Goal: Transaction & Acquisition: Book appointment/travel/reservation

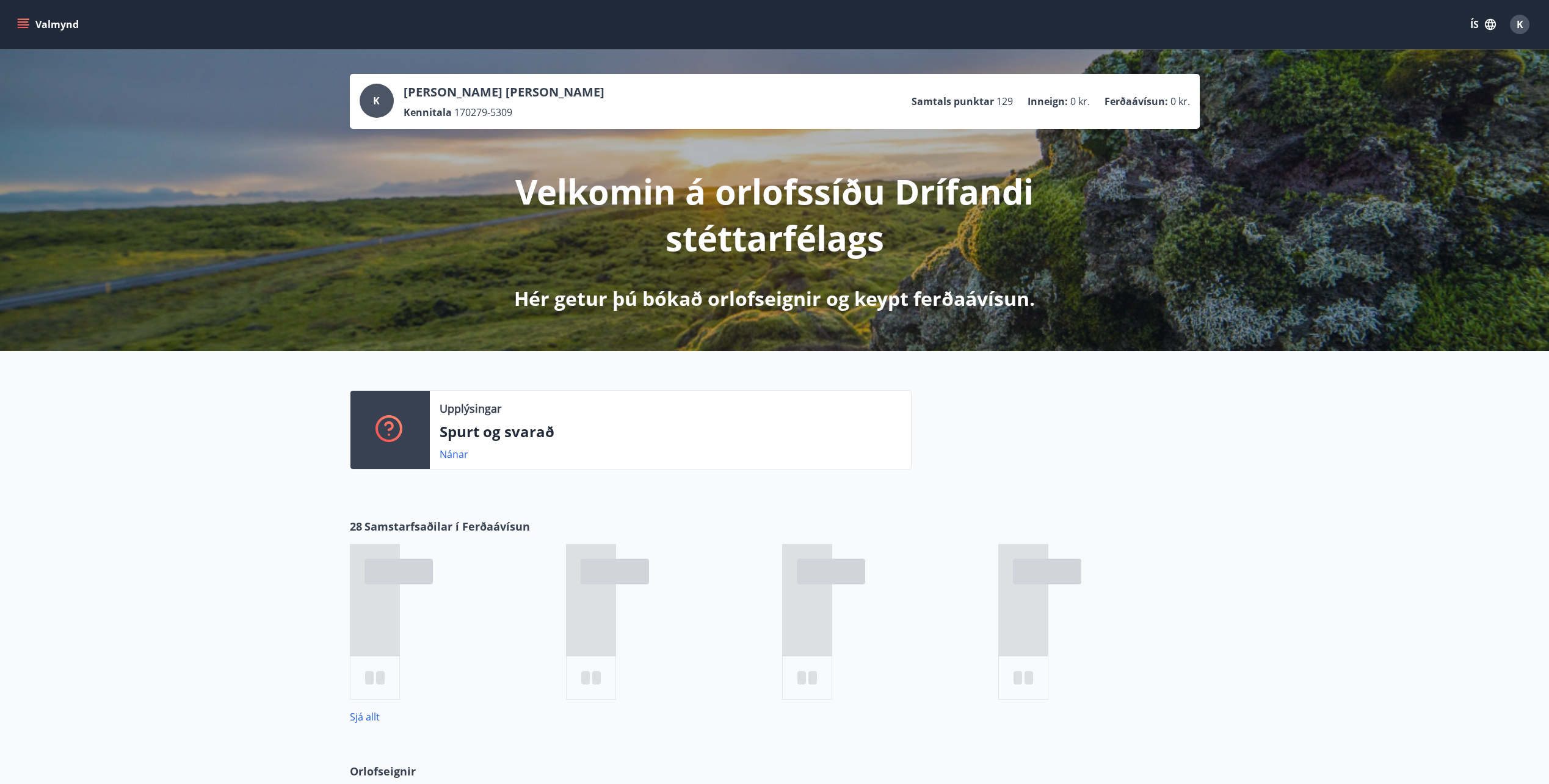
click at [22, 30] on icon "menu" at bounding box center [23, 24] width 12 height 12
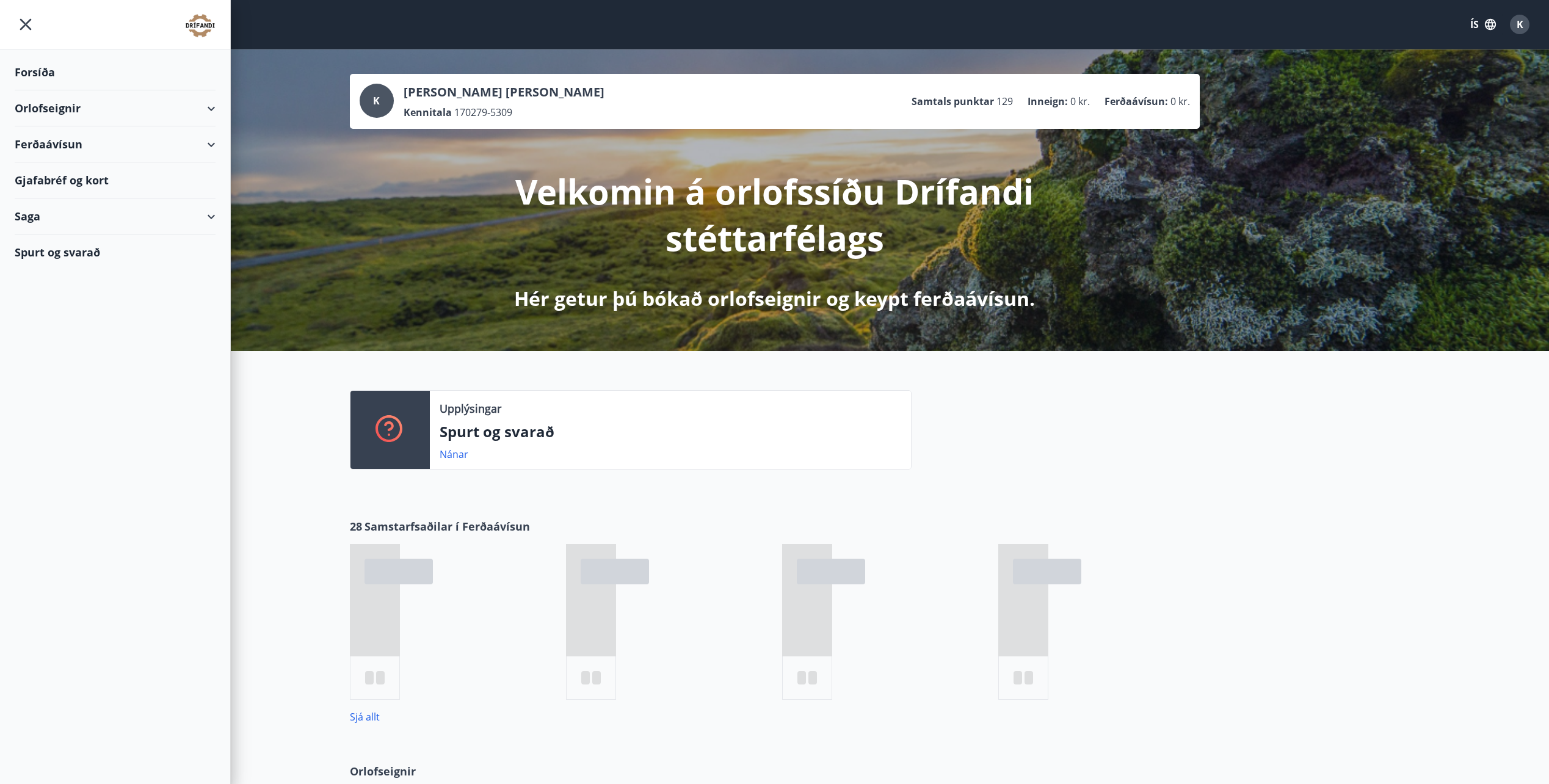
click at [211, 110] on div "Orlofseignir" at bounding box center [115, 108] width 201 height 36
click at [44, 143] on div "Framboð" at bounding box center [115, 139] width 182 height 25
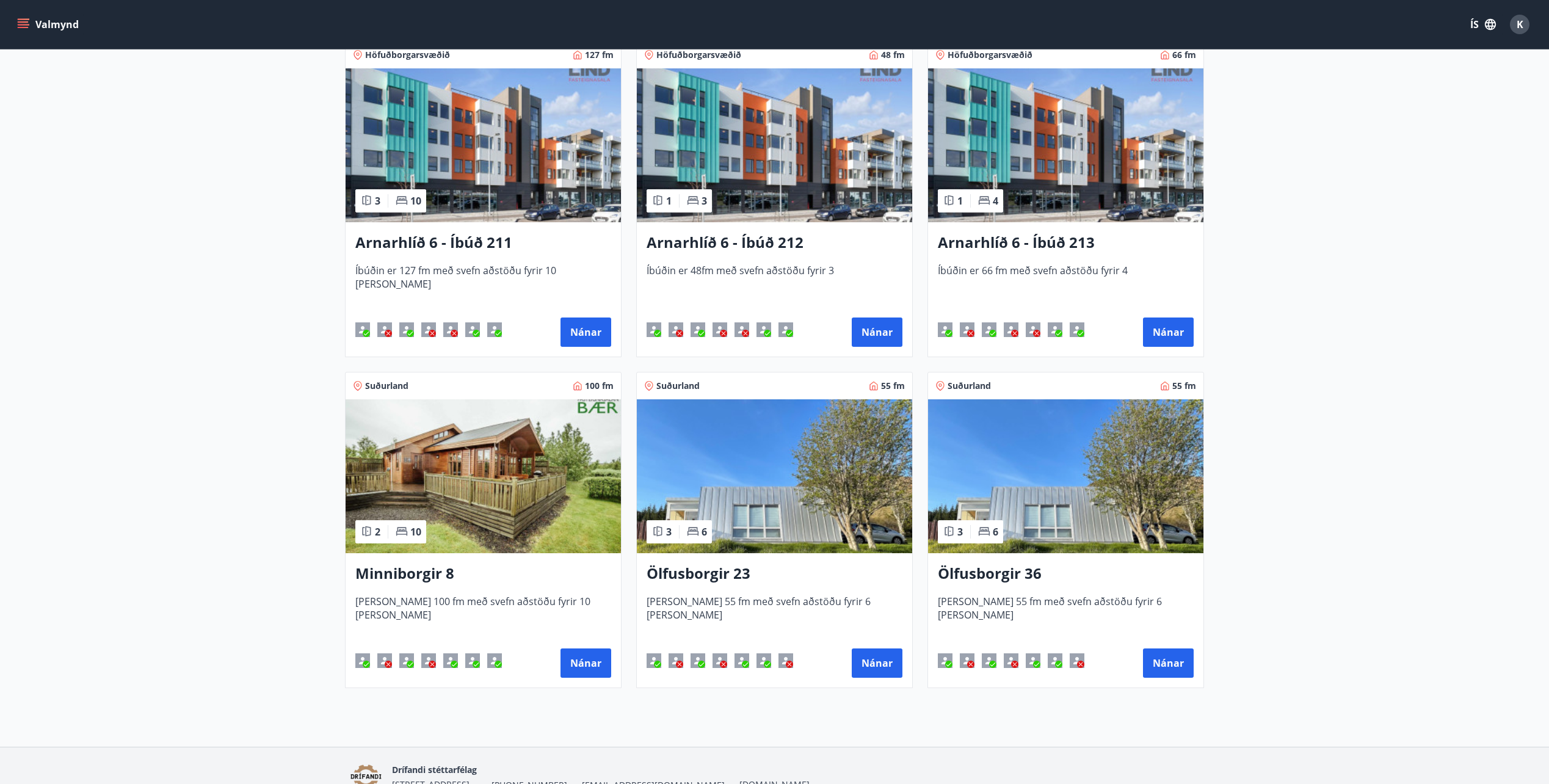
scroll to position [295, 0]
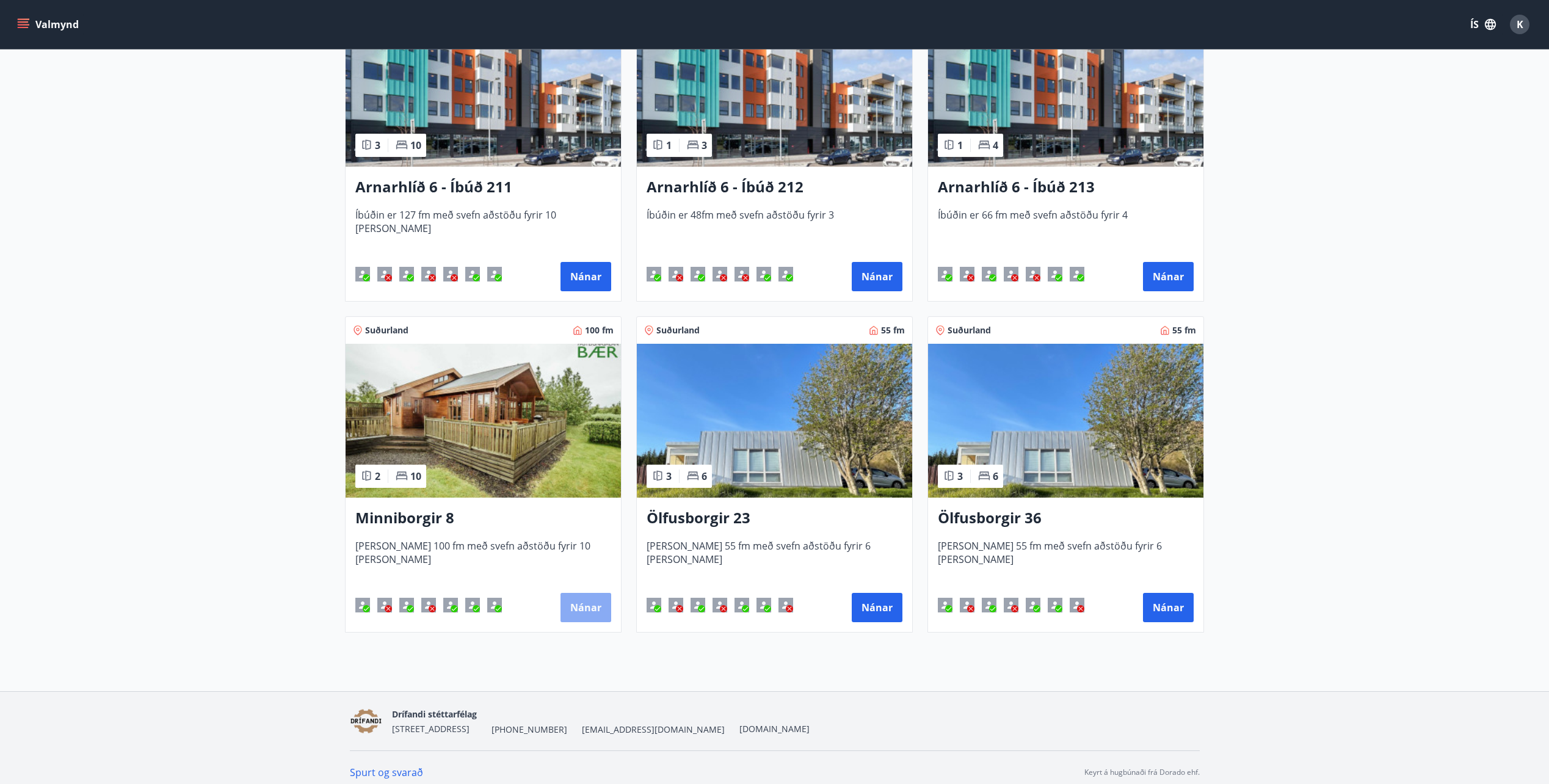
click at [582, 604] on button "Nánar" at bounding box center [586, 608] width 51 height 29
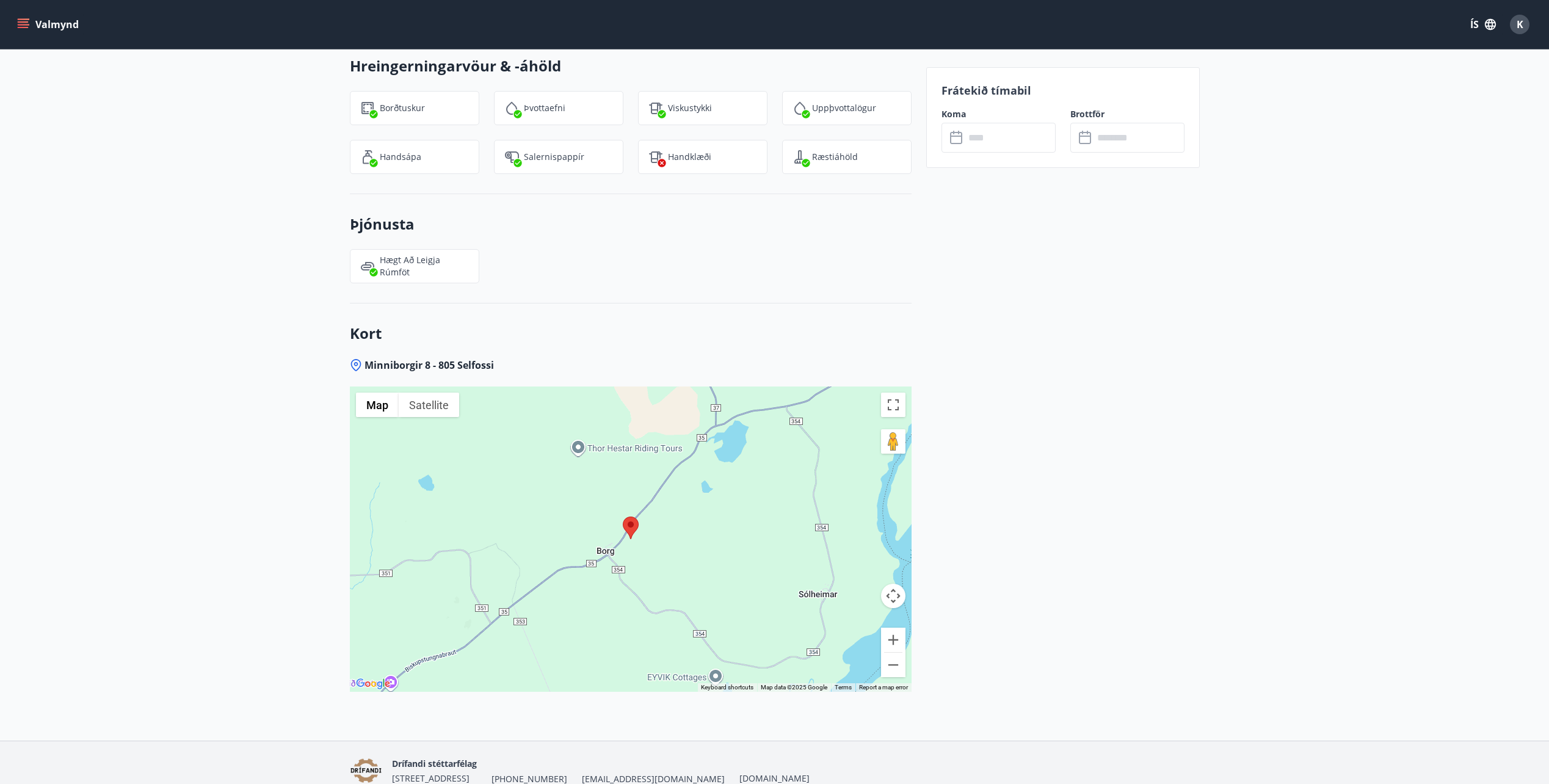
scroll to position [1601, 0]
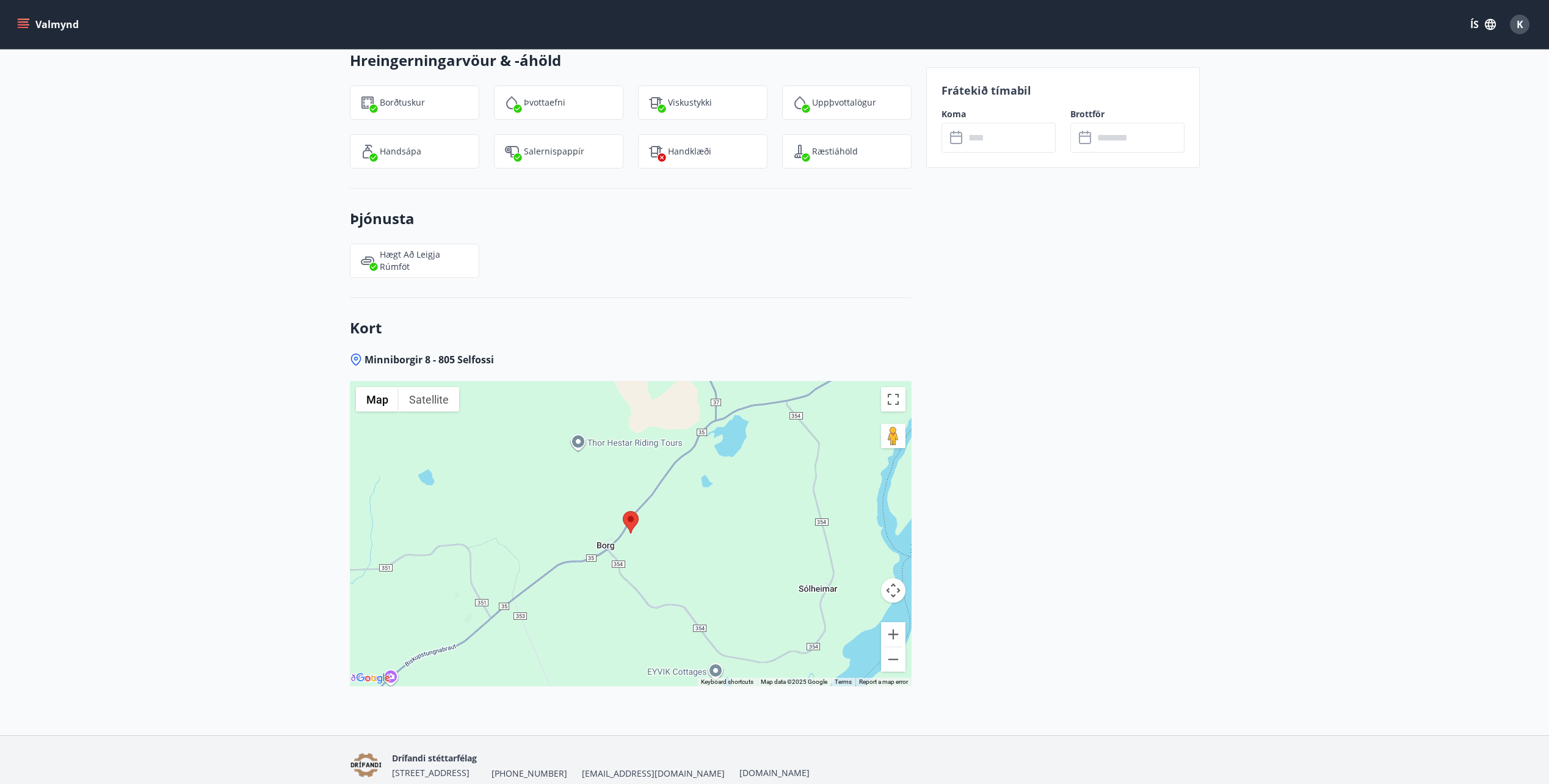
click at [996, 145] on input "text" at bounding box center [1010, 138] width 91 height 30
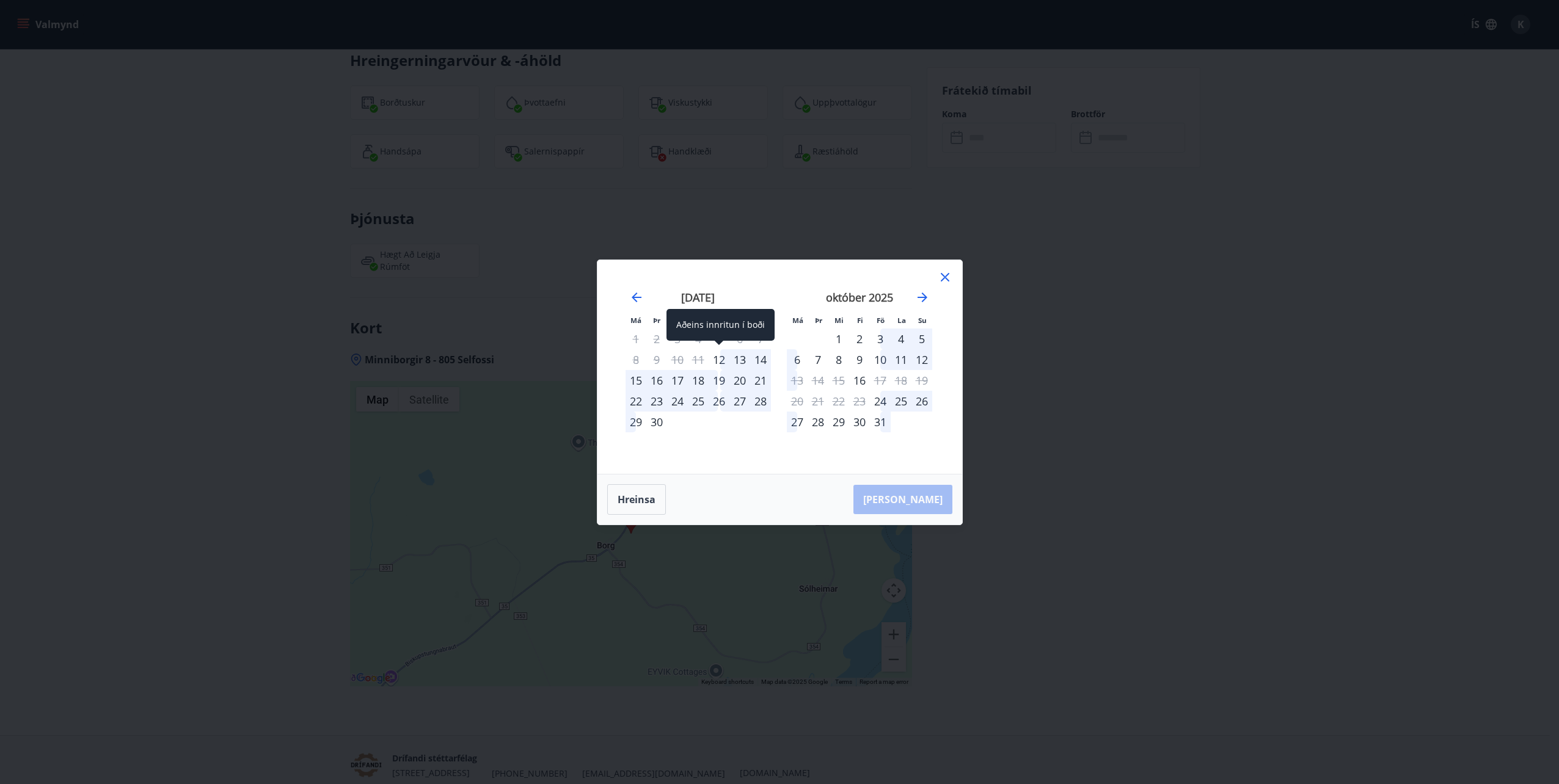
click at [718, 359] on div "12" at bounding box center [719, 359] width 21 height 21
click at [720, 381] on div "19" at bounding box center [719, 380] width 21 height 21
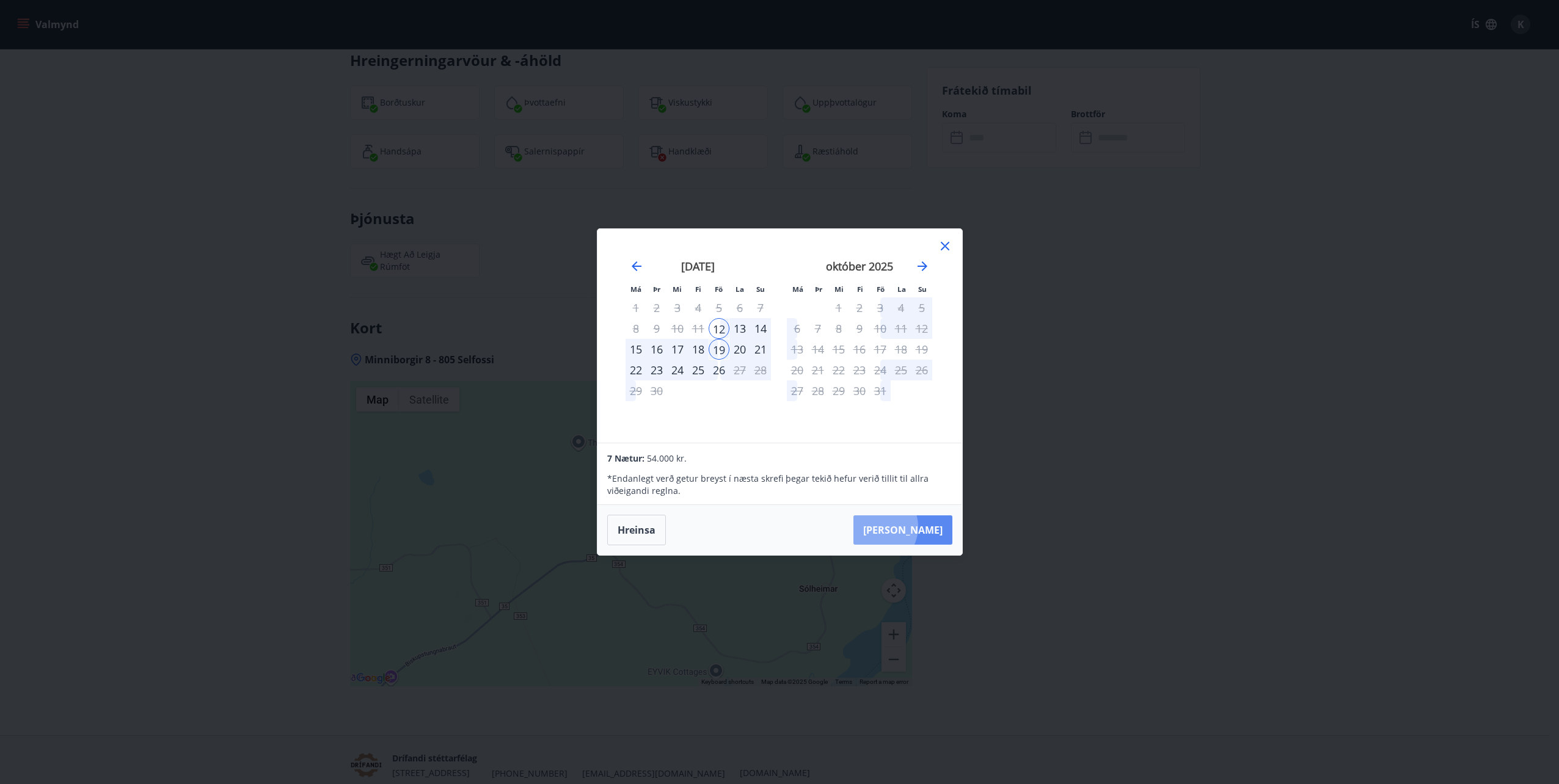
click at [915, 527] on button "[PERSON_NAME]" at bounding box center [902, 530] width 99 height 29
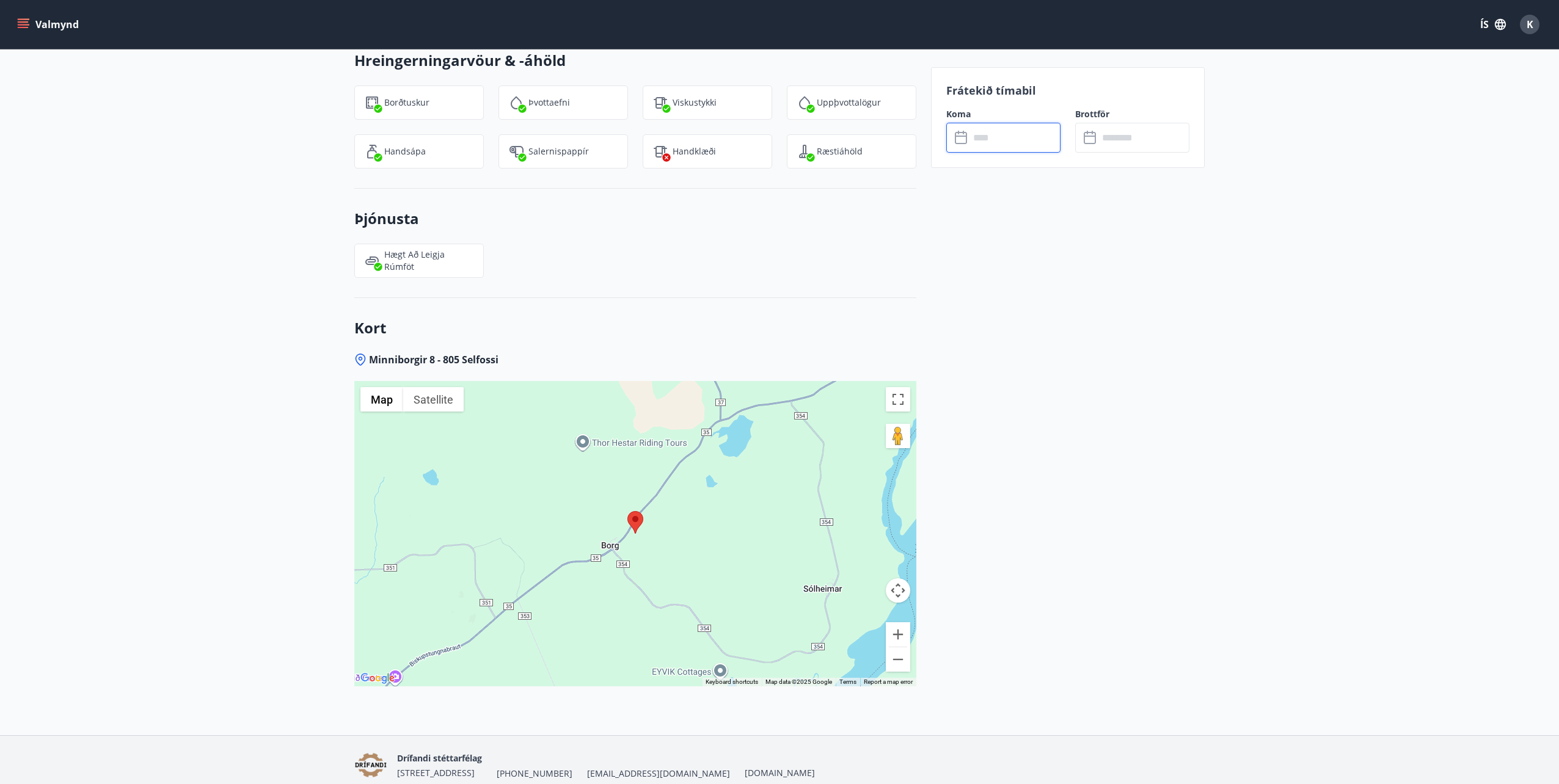
type input "******"
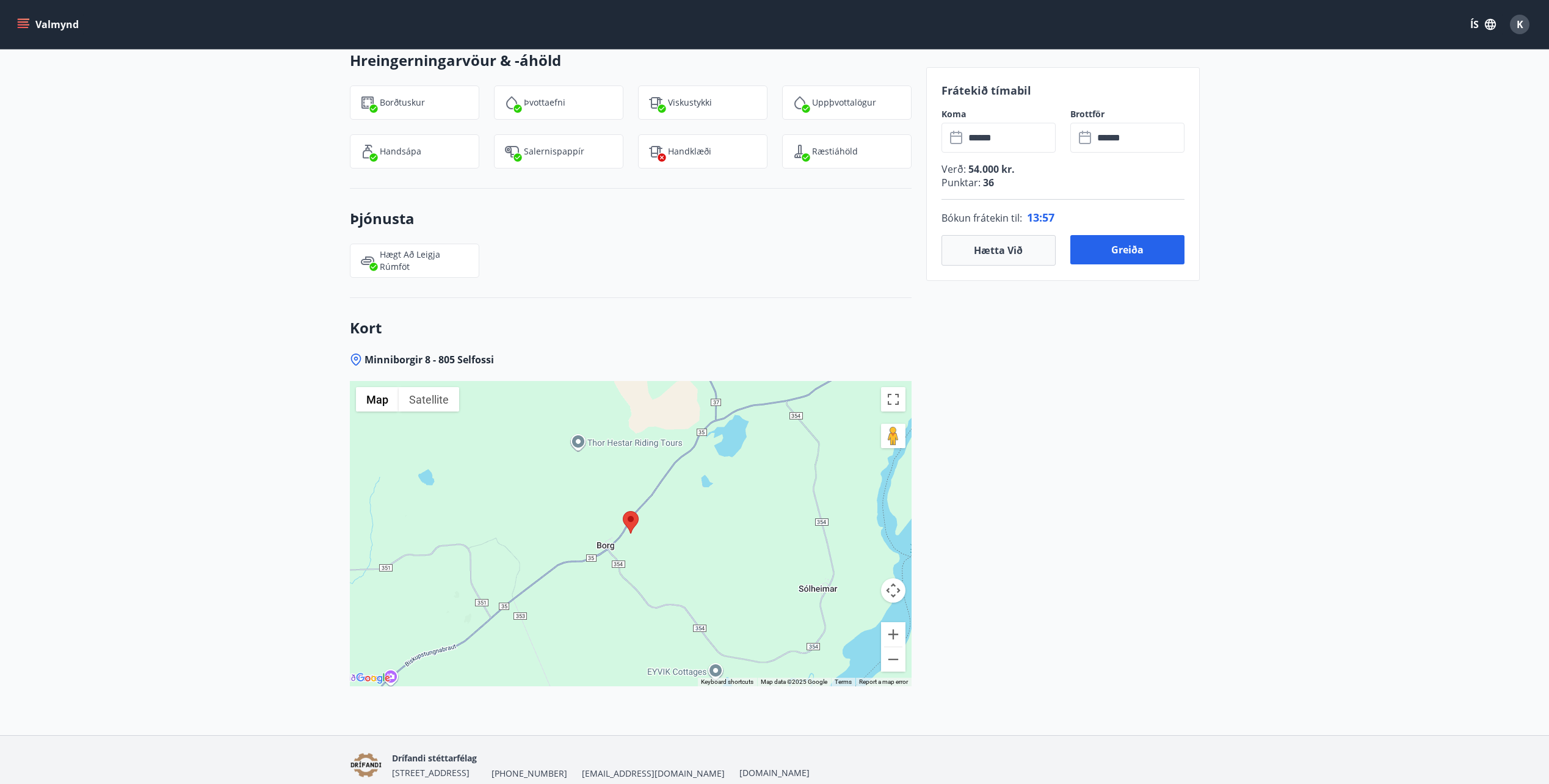
click at [1131, 244] on button "Greiða" at bounding box center [1127, 250] width 114 height 29
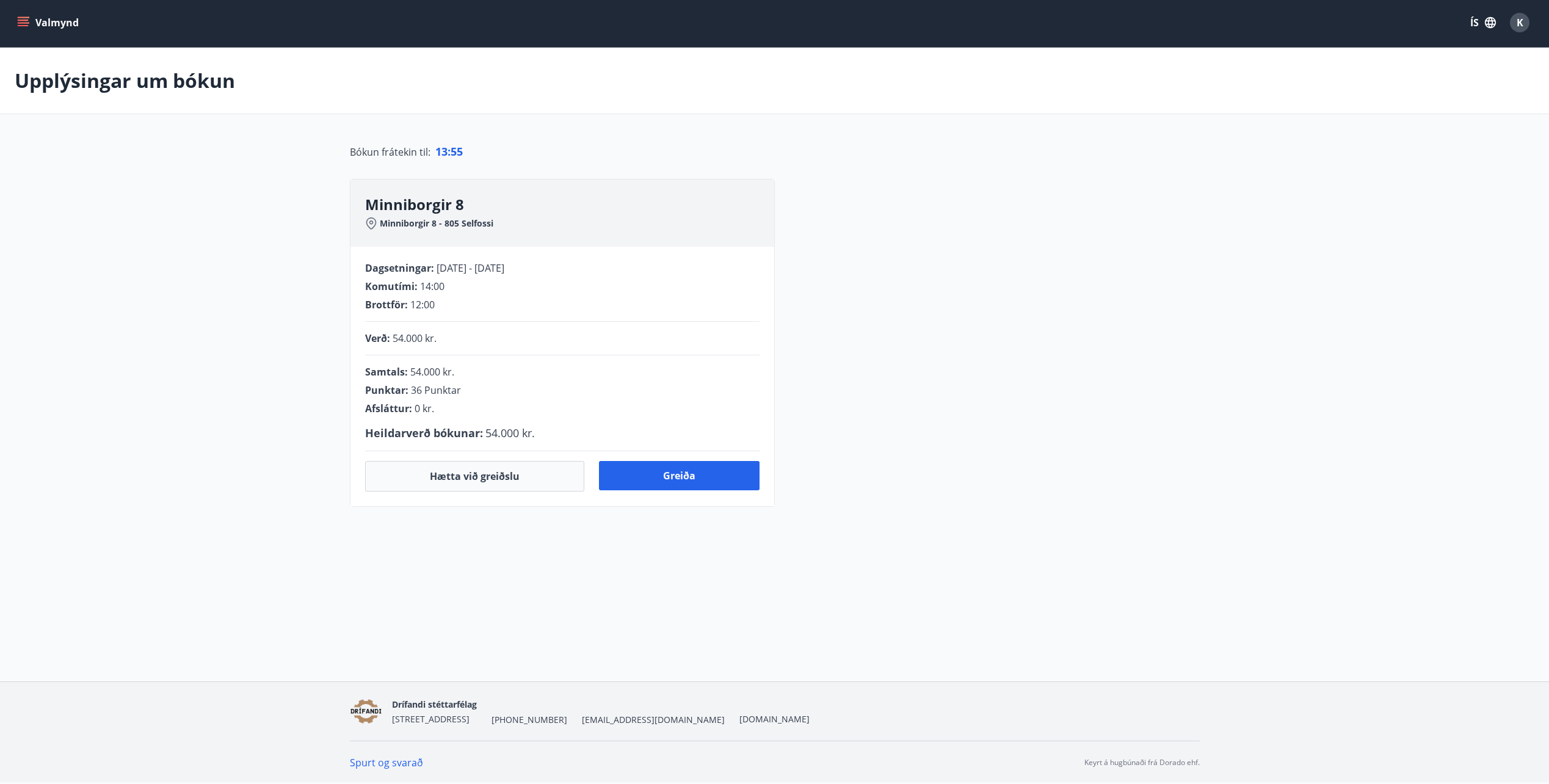
scroll to position [24, 0]
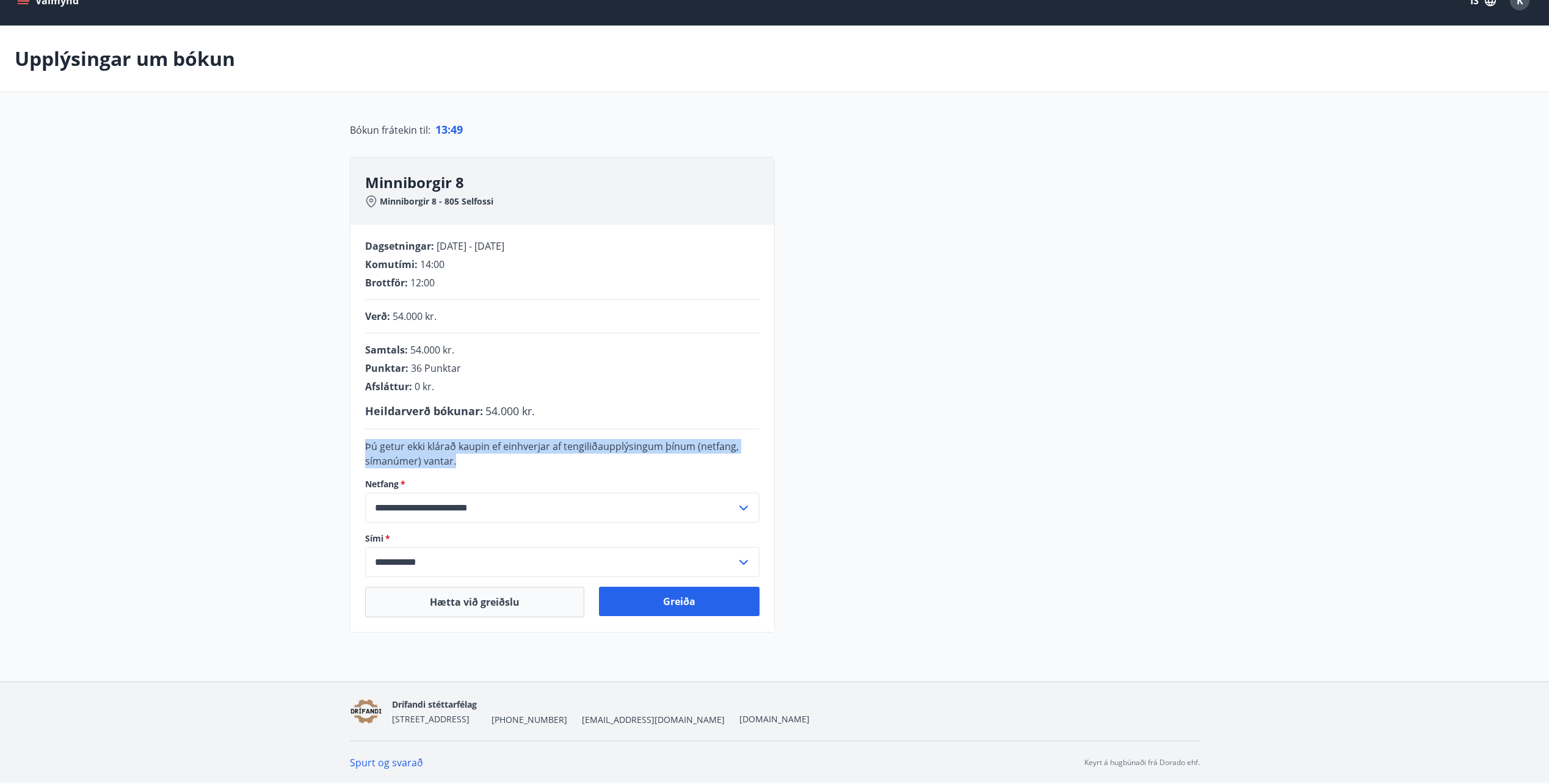
drag, startPoint x: 365, startPoint y: 443, endPoint x: 503, endPoint y: 458, distance: 138.8
click at [503, 458] on div "Þú getur ekki klárað kaupin ef einhverjar af tengiliðaupplýsingum þínum (netfan…" at bounding box center [562, 453] width 394 height 29
drag, startPoint x: 494, startPoint y: 457, endPoint x: 341, endPoint y: 437, distance: 154.3
click at [341, 437] on div "**********" at bounding box center [774, 377] width 880 height 511
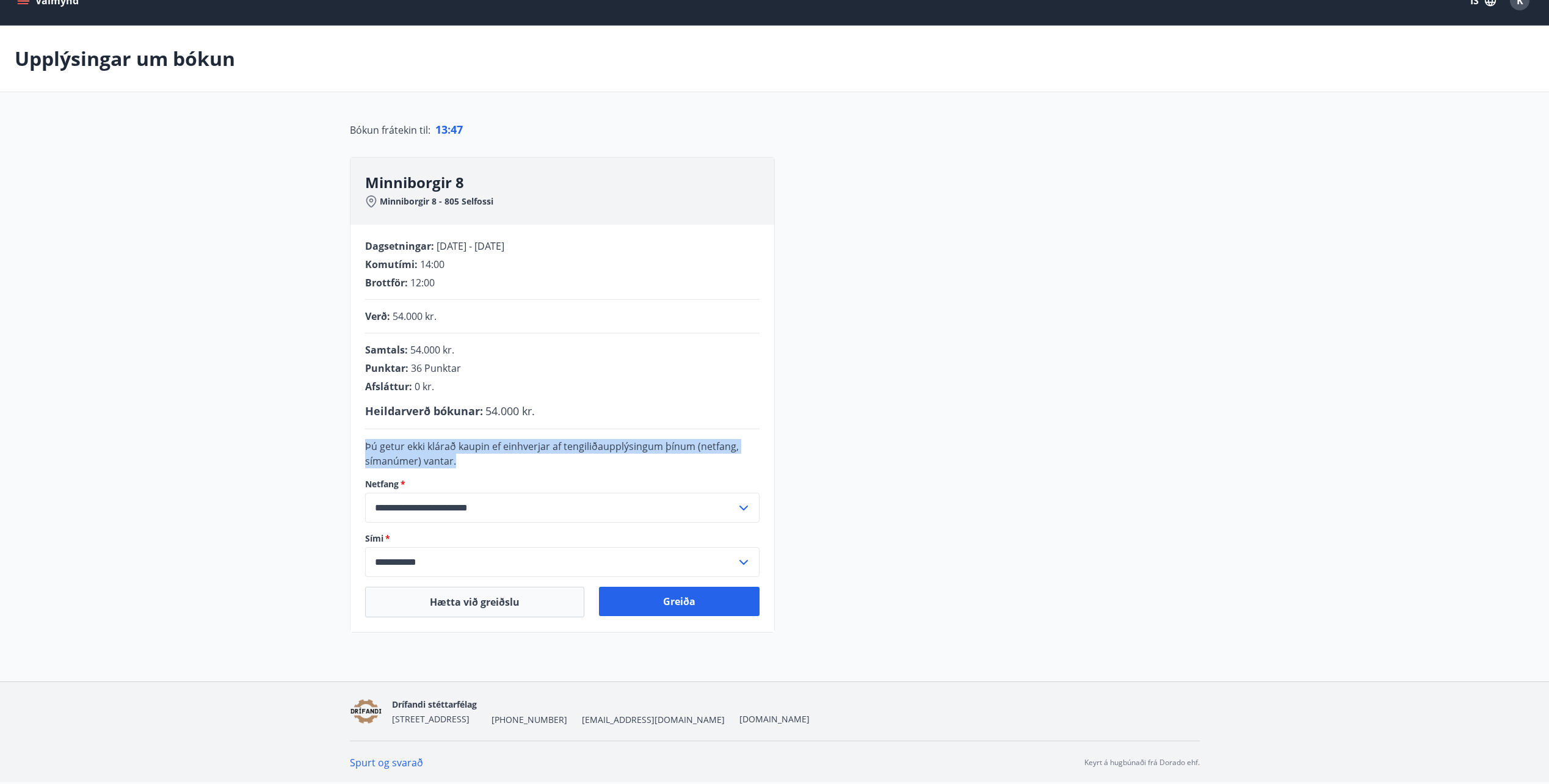
click at [341, 437] on div "**********" at bounding box center [774, 377] width 880 height 511
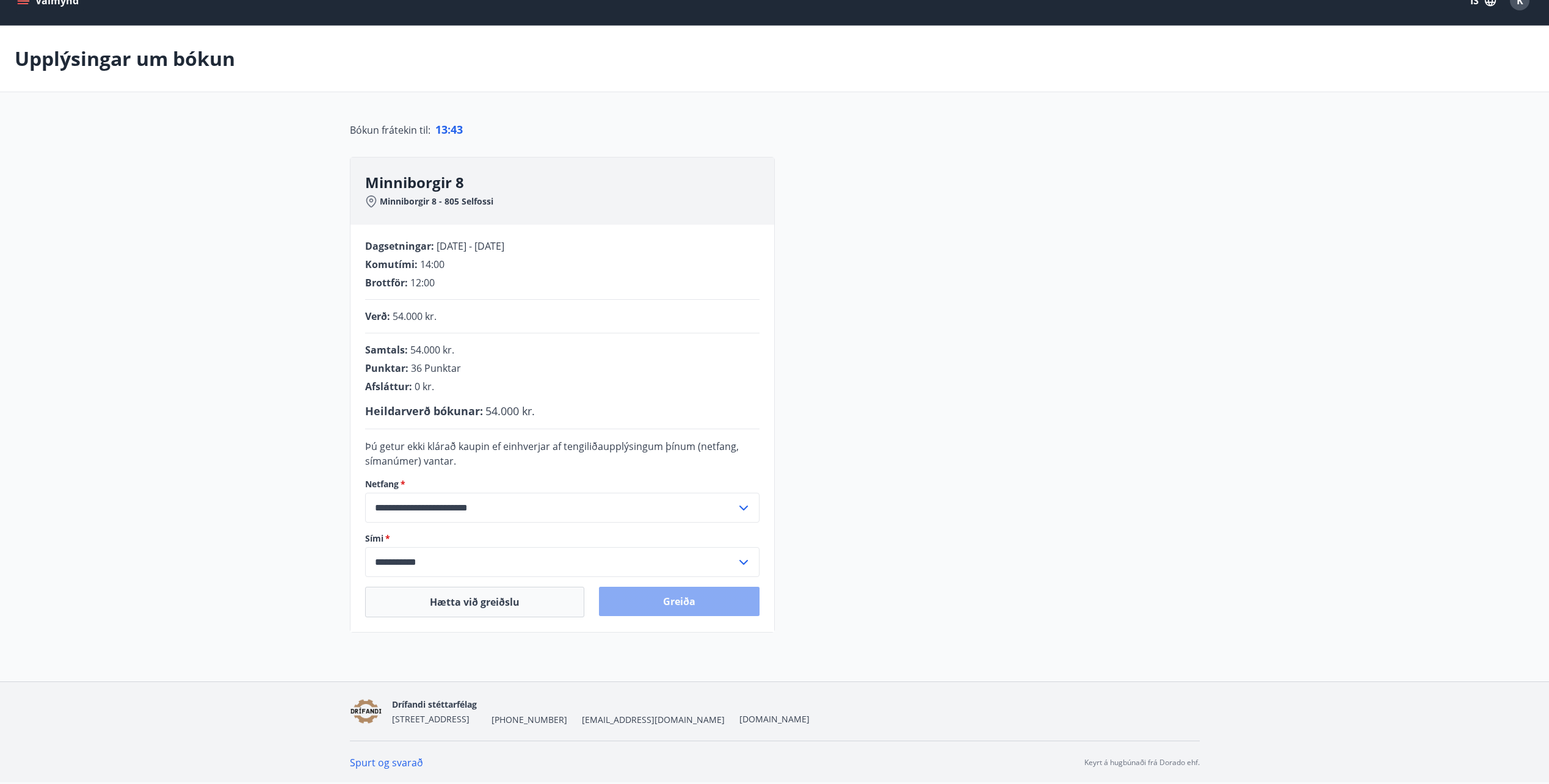
click at [682, 600] on button "Greiða" at bounding box center [680, 601] width 161 height 29
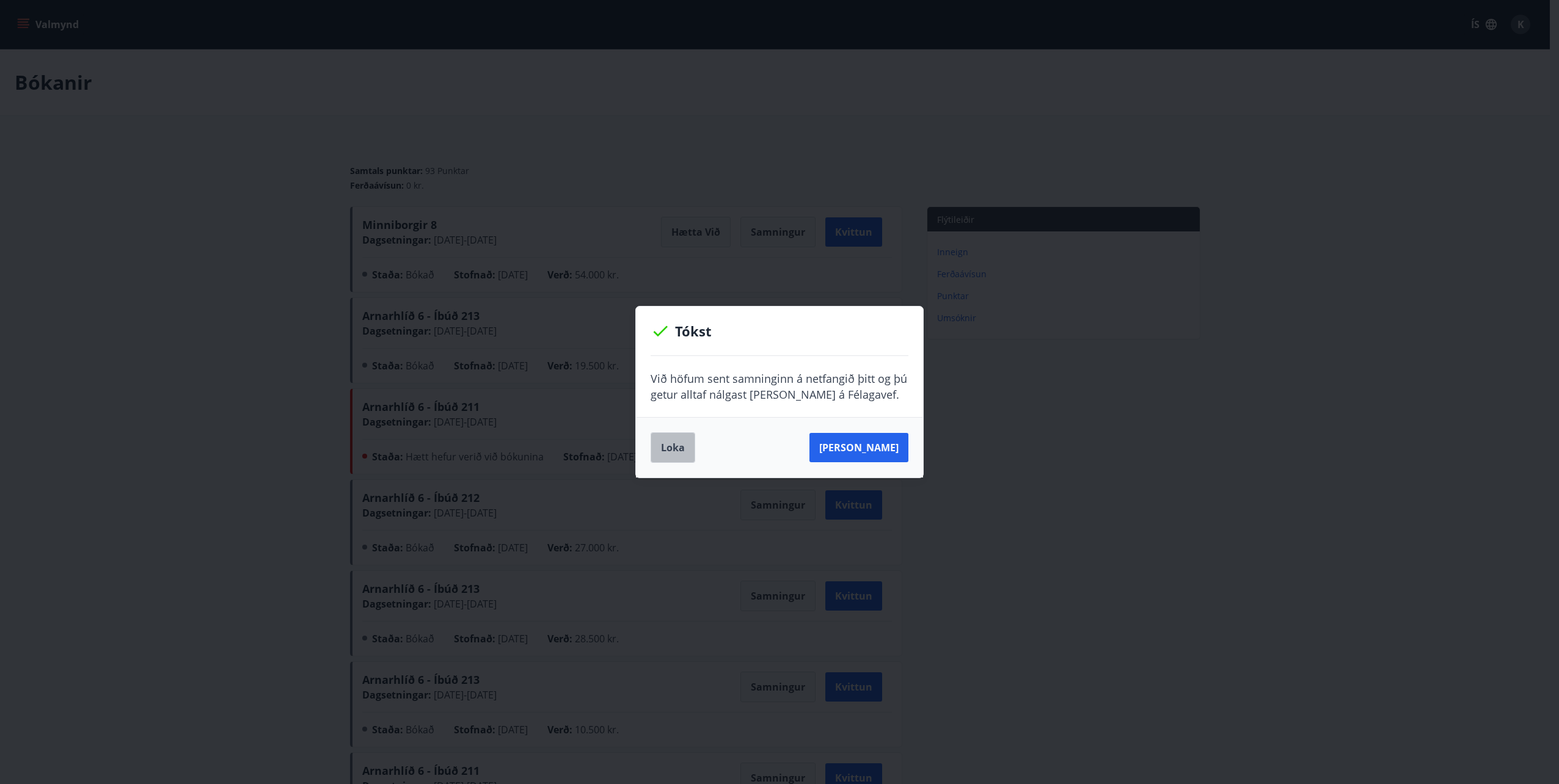
click at [670, 444] on button "Loka" at bounding box center [673, 448] width 45 height 31
